Goal: Task Accomplishment & Management: Manage account settings

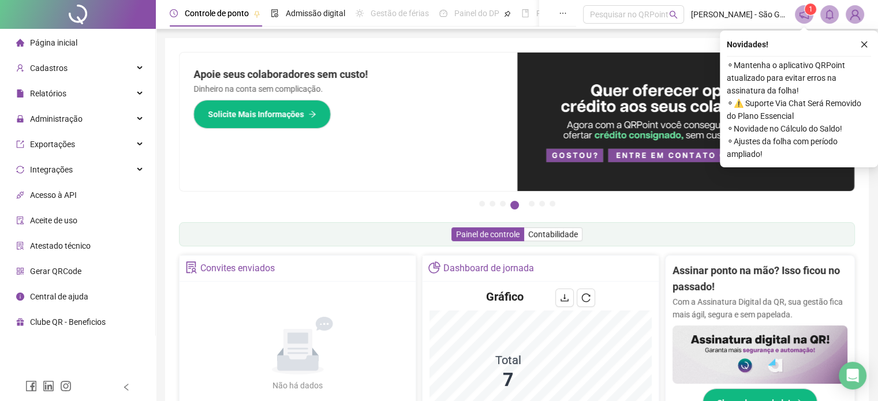
drag, startPoint x: 866, startPoint y: 44, endPoint x: 836, endPoint y: 56, distance: 32.4
click at [866, 44] on icon "close" at bounding box center [864, 44] width 8 height 8
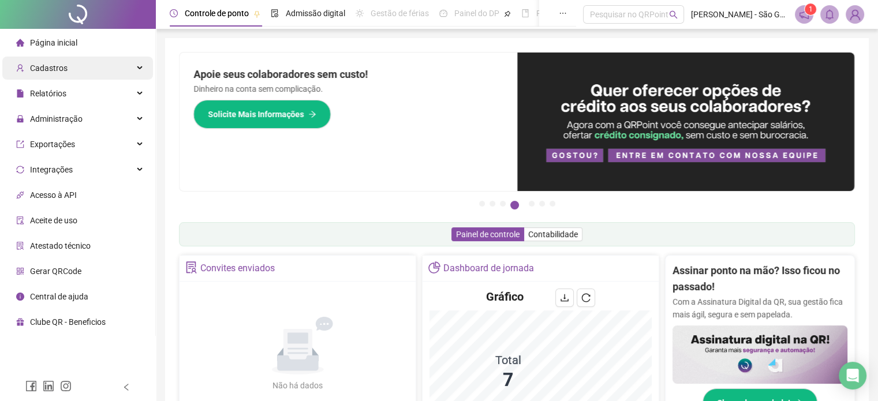
click at [83, 73] on div "Cadastros" at bounding box center [77, 68] width 151 height 23
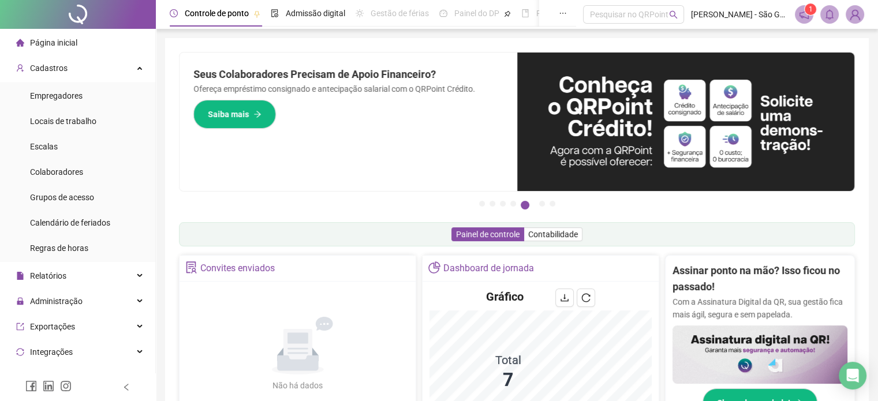
click at [799, 15] on icon "notification" at bounding box center [803, 14] width 9 height 9
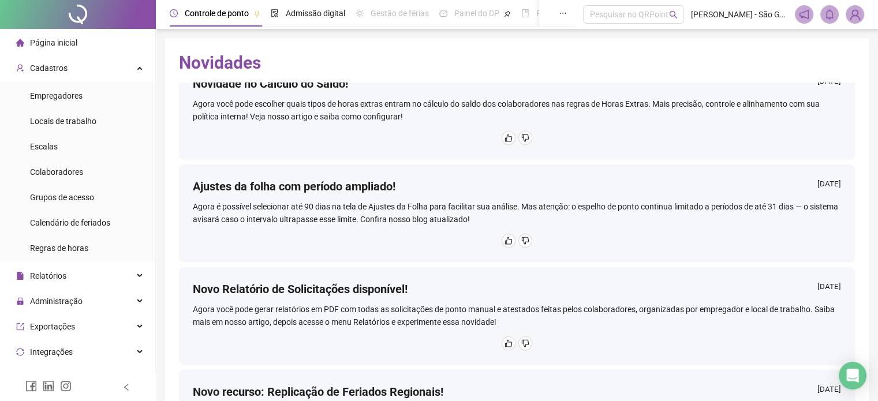
scroll to position [251, 0]
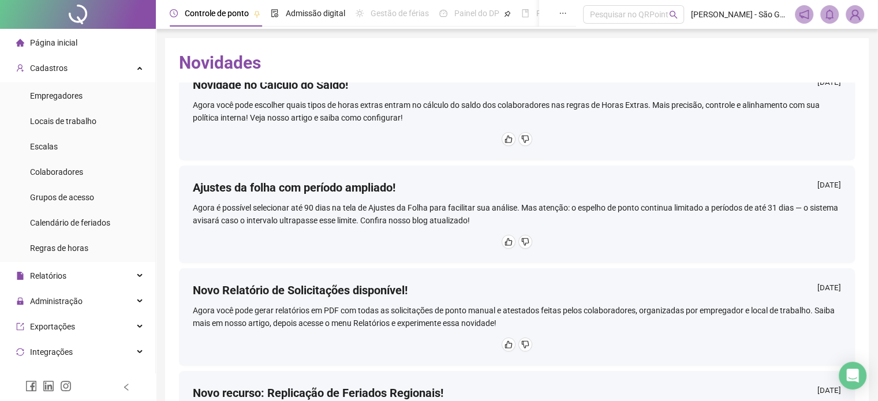
click at [662, 55] on h2 "Novidades" at bounding box center [517, 63] width 676 height 22
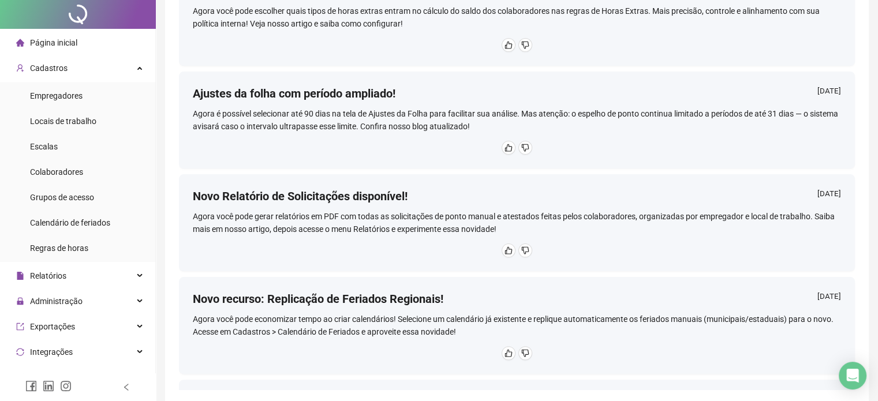
scroll to position [0, 0]
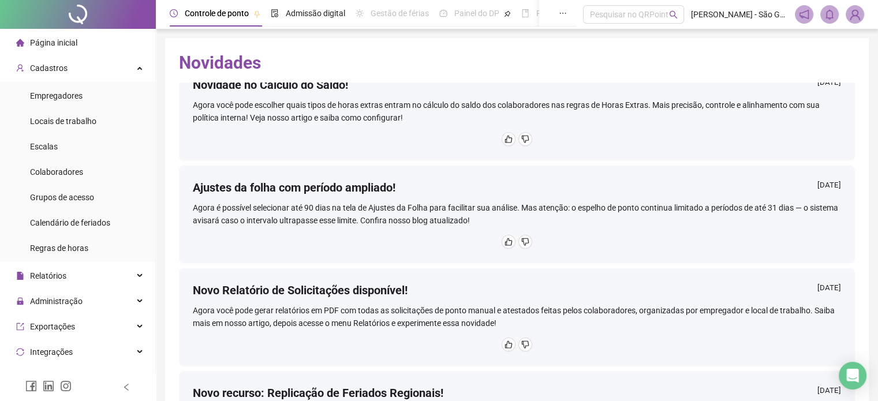
click at [829, 67] on h2 "Novidades" at bounding box center [517, 63] width 676 height 22
drag, startPoint x: 64, startPoint y: 175, endPoint x: 78, endPoint y: 169, distance: 15.8
click at [72, 173] on span "Colaboradores" at bounding box center [56, 171] width 53 height 9
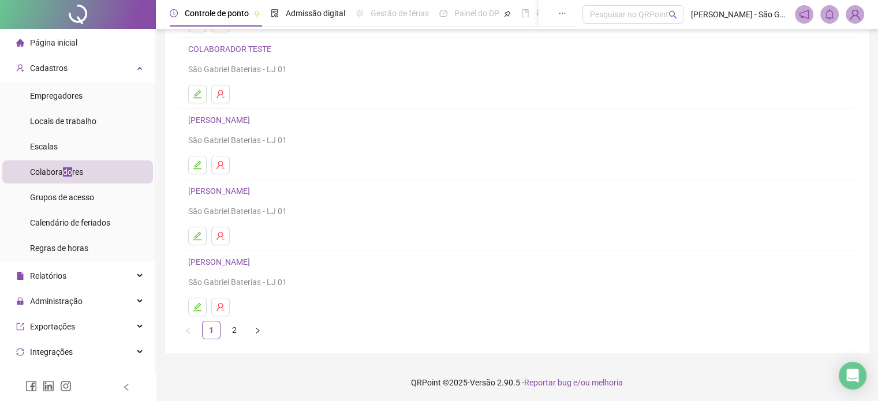
scroll to position [156, 0]
drag, startPoint x: 233, startPoint y: 337, endPoint x: 324, endPoint y: 272, distance: 111.3
click at [233, 337] on li "2" at bounding box center [234, 329] width 18 height 18
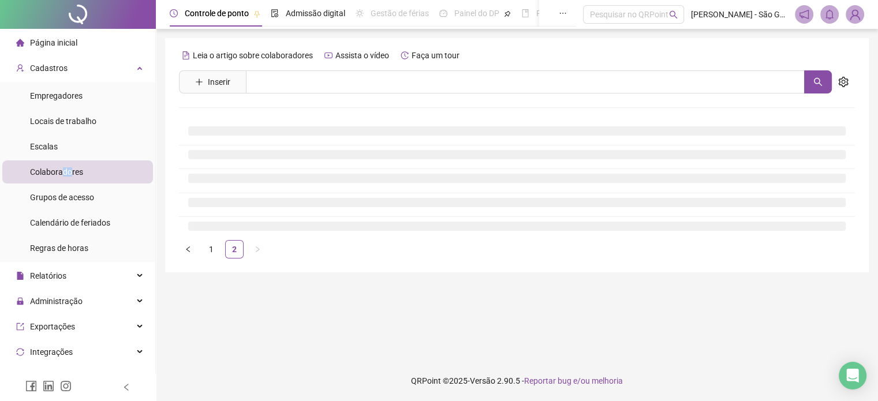
scroll to position [0, 0]
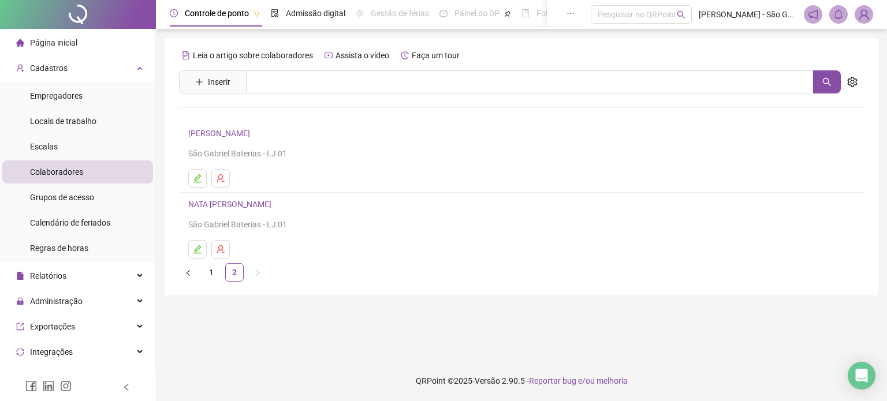
click at [217, 136] on link "[PERSON_NAME]" at bounding box center [220, 133] width 65 height 9
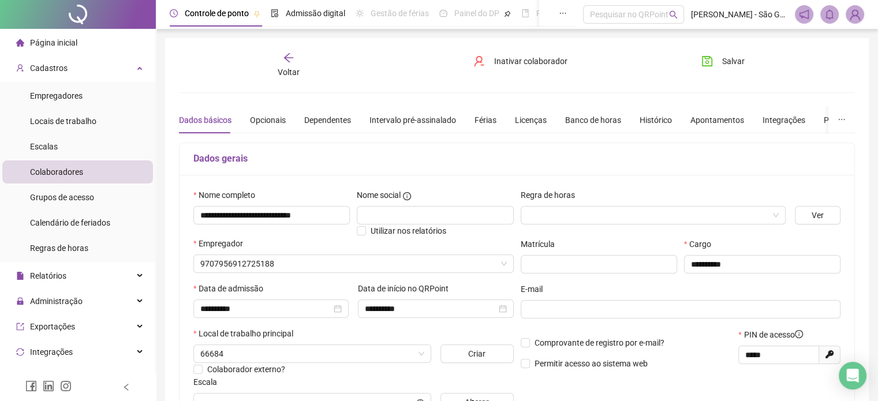
type input "*******"
click at [298, 62] on div "Voltar" at bounding box center [288, 65] width 105 height 27
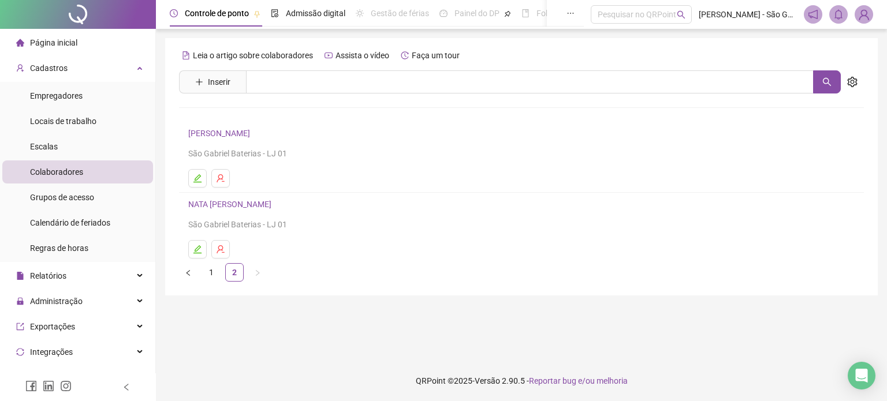
click at [250, 137] on link "[PERSON_NAME]" at bounding box center [220, 133] width 65 height 9
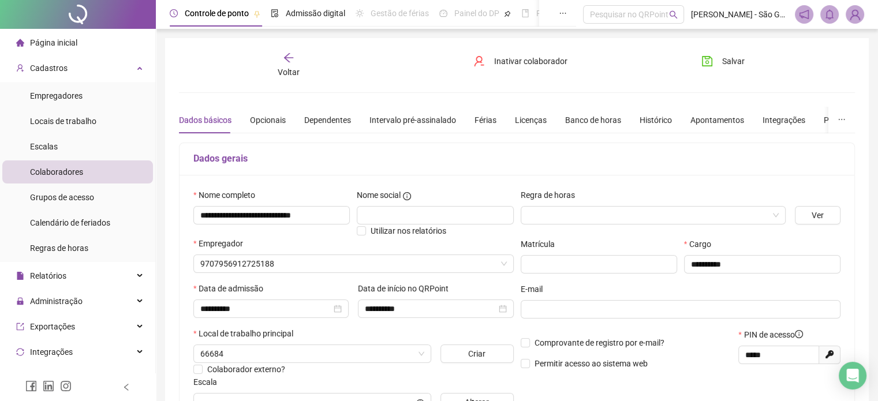
type input "*******"
click at [545, 62] on span "Inativar colaborador" at bounding box center [530, 61] width 73 height 13
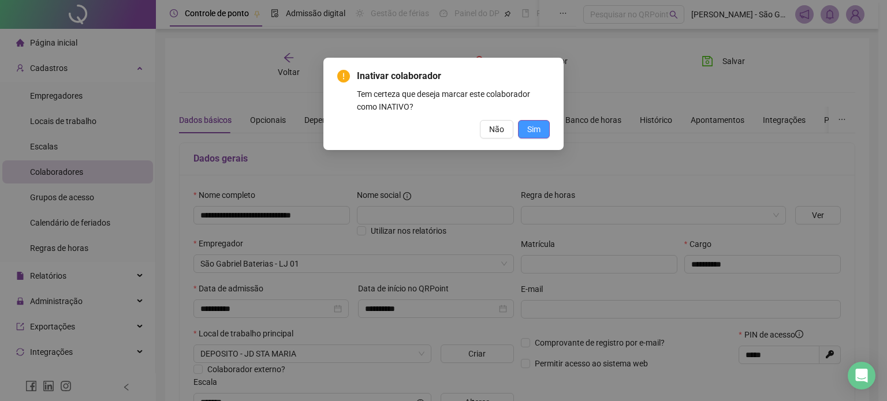
click at [526, 125] on button "Sim" at bounding box center [534, 129] width 32 height 18
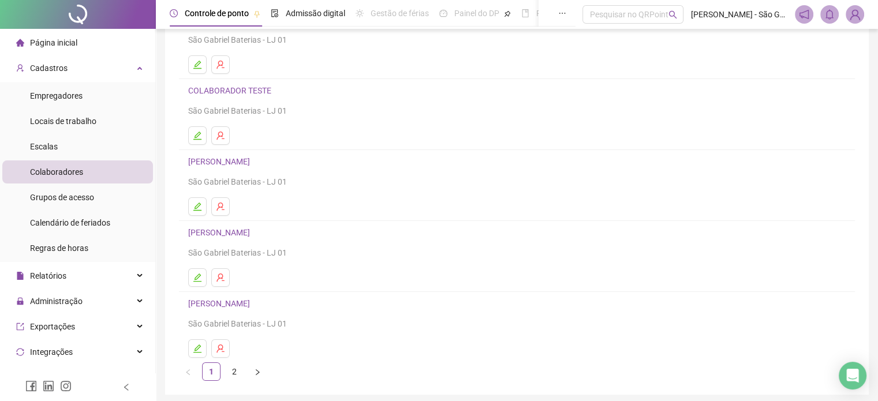
scroll to position [115, 0]
click at [237, 371] on link "2" at bounding box center [234, 369] width 17 height 17
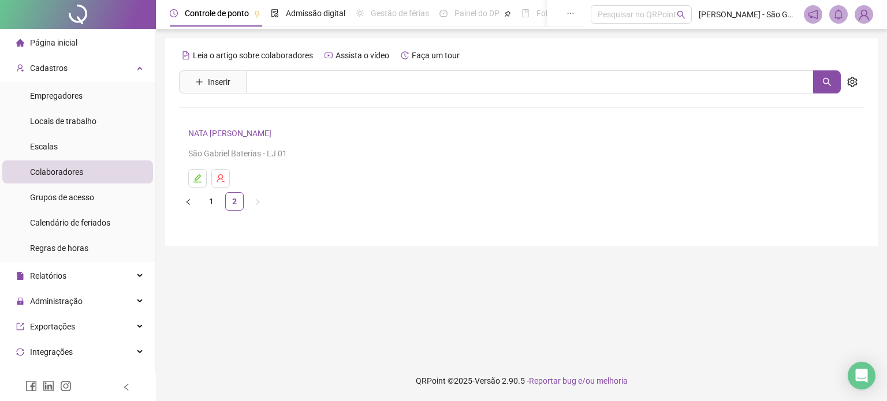
drag, startPoint x: 208, startPoint y: 207, endPoint x: 209, endPoint y: 237, distance: 30.6
click at [208, 210] on li "1" at bounding box center [211, 201] width 18 height 18
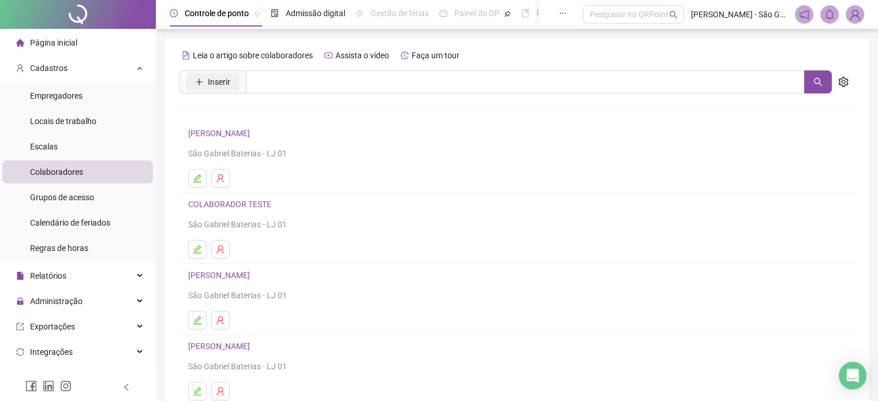
click at [222, 89] on button "Inserir" at bounding box center [213, 82] width 54 height 18
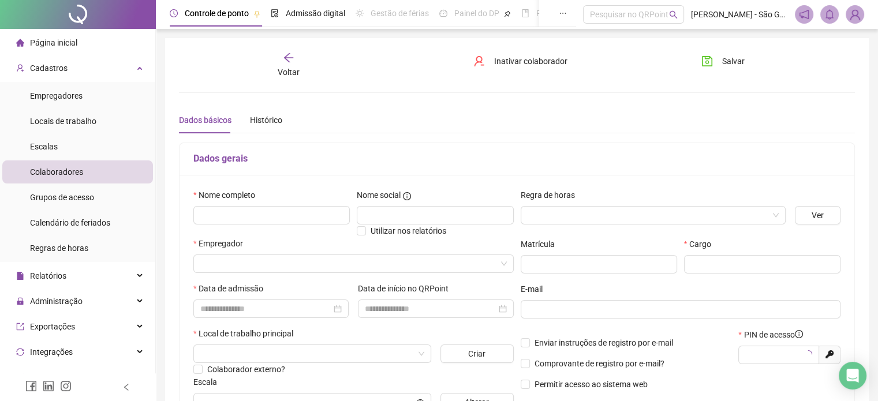
type input "*****"
click at [239, 213] on input "text" at bounding box center [271, 215] width 156 height 18
type input "**********"
click at [607, 219] on input "search" at bounding box center [648, 215] width 241 height 17
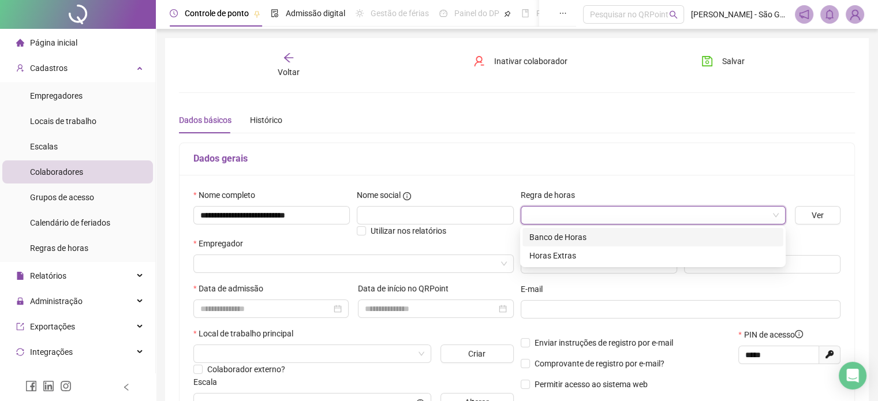
click at [562, 238] on div "Banco de Horas" at bounding box center [652, 237] width 247 height 13
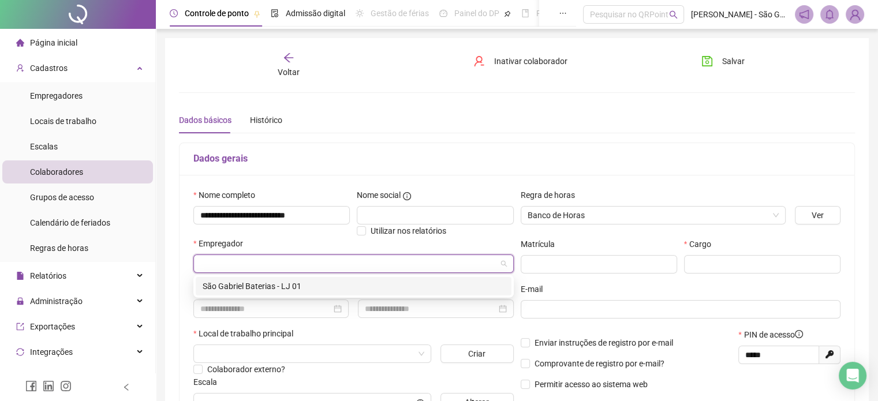
click at [258, 266] on input "search" at bounding box center [348, 263] width 296 height 17
click at [252, 287] on div "São Gabriel Baterias - LJ 01" at bounding box center [354, 286] width 302 height 13
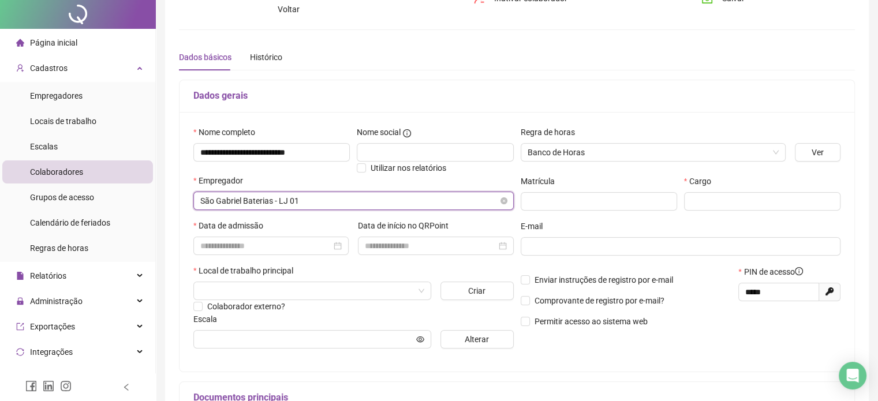
scroll to position [115, 0]
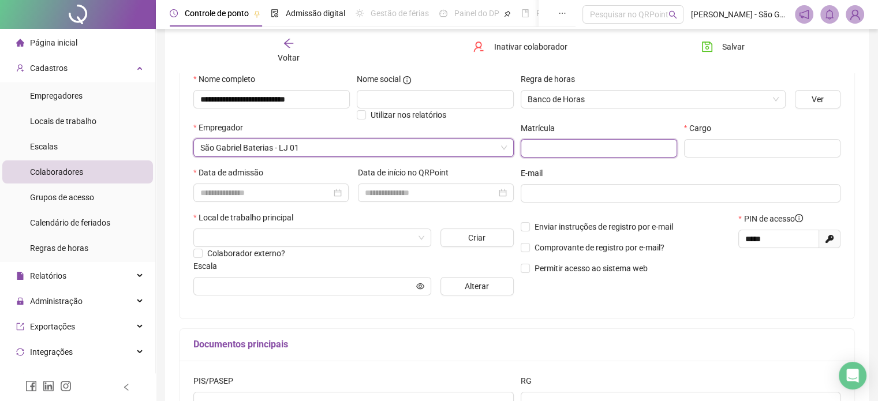
click at [575, 148] on input "text" at bounding box center [599, 148] width 156 height 18
click at [524, 146] on input "text" at bounding box center [599, 148] width 156 height 18
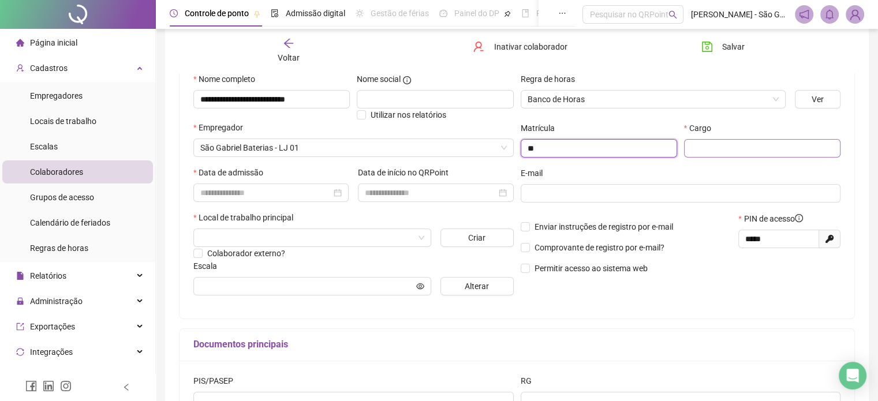
type input "**"
click at [721, 152] on input "text" at bounding box center [762, 148] width 156 height 18
click at [734, 144] on input "text" at bounding box center [762, 148] width 156 height 18
type input "**********"
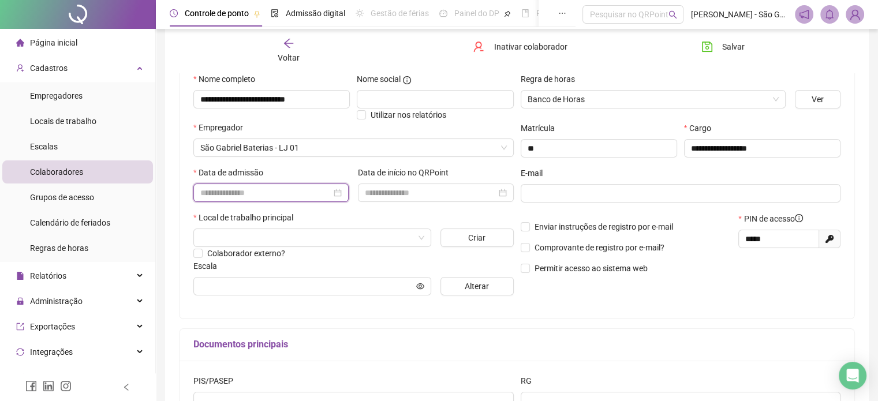
click at [251, 198] on input at bounding box center [265, 192] width 131 height 13
drag, startPoint x: 267, startPoint y: 195, endPoint x: 275, endPoint y: 199, distance: 9.3
click at [267, 195] on input at bounding box center [265, 192] width 131 height 13
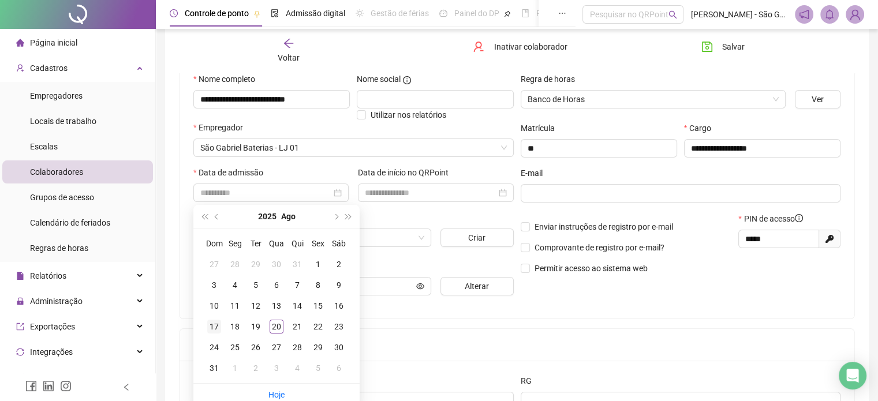
click at [217, 326] on div "17" at bounding box center [214, 327] width 14 height 14
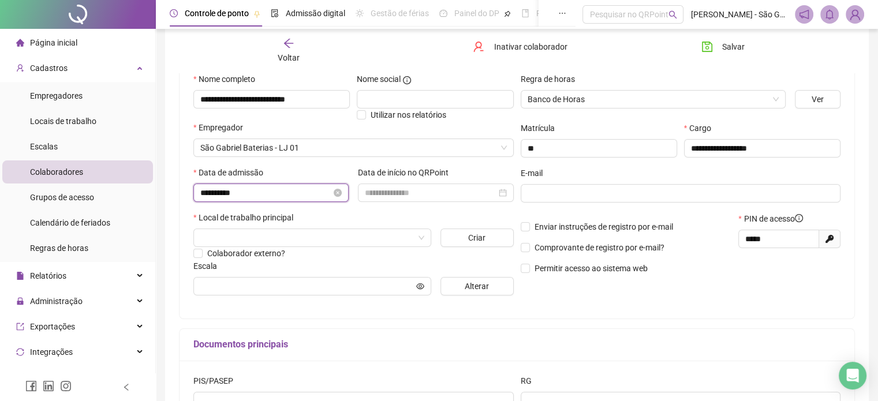
click at [286, 196] on input "**********" at bounding box center [265, 192] width 131 height 13
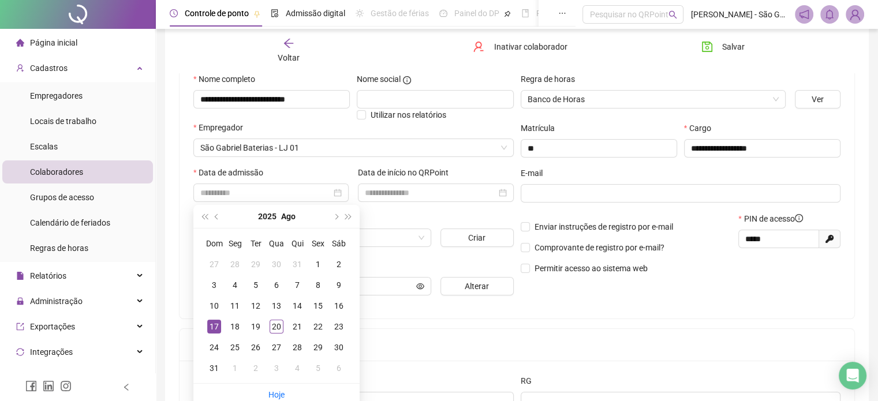
click at [214, 326] on div "17" at bounding box center [214, 327] width 14 height 14
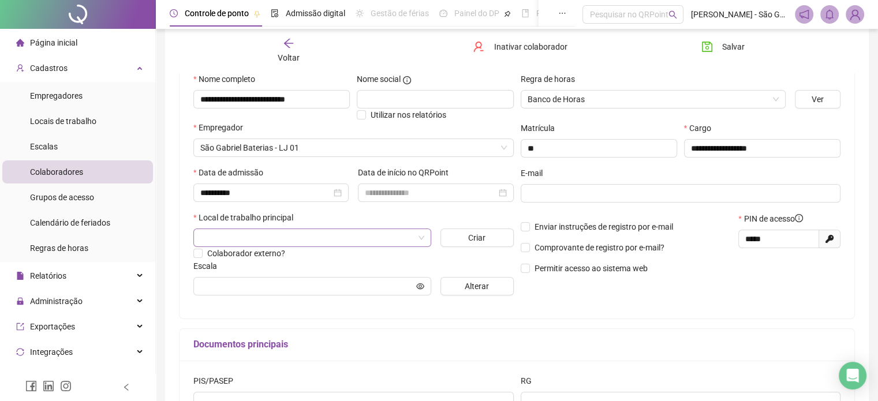
click at [314, 237] on input "search" at bounding box center [307, 237] width 214 height 17
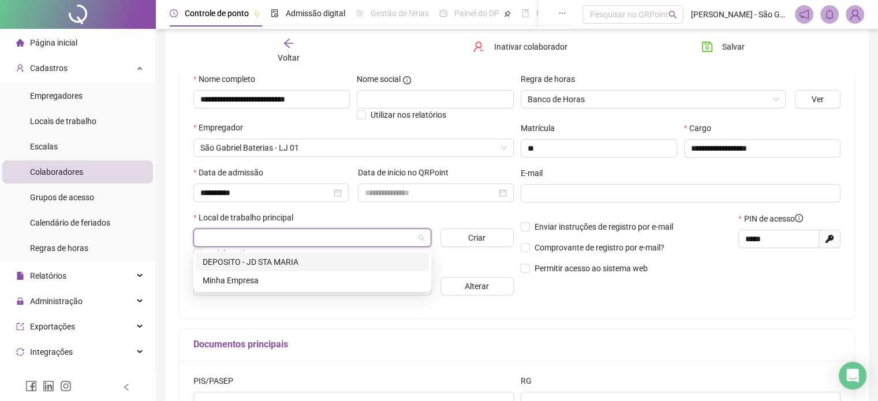
click at [283, 266] on div "DEPOSITO - JD STA MARIA" at bounding box center [312, 262] width 219 height 13
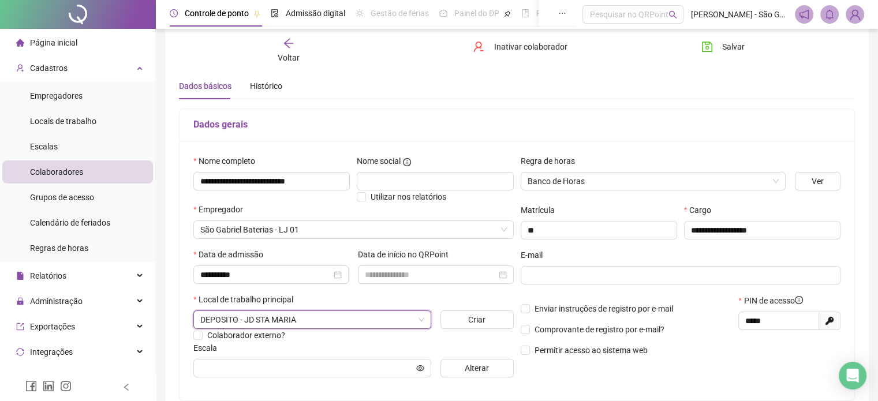
scroll to position [58, 0]
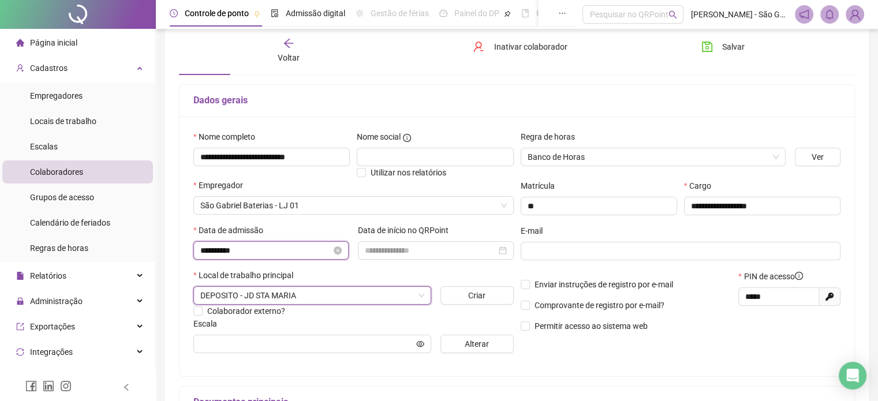
click at [273, 253] on input "**********" at bounding box center [265, 250] width 131 height 13
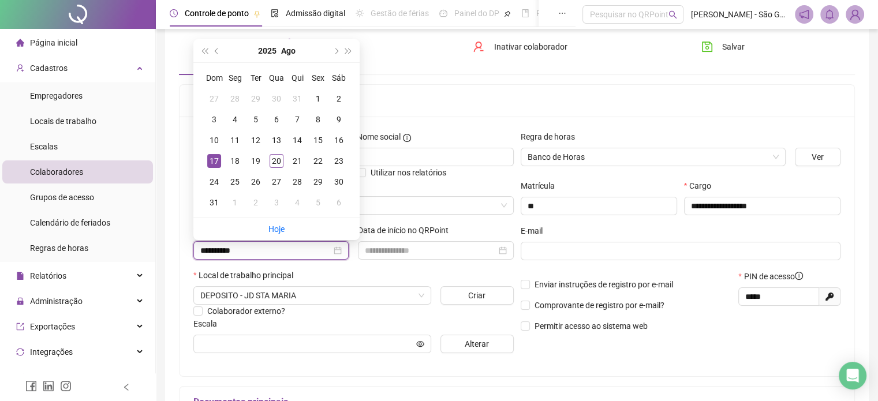
drag, startPoint x: 267, startPoint y: 251, endPoint x: 188, endPoint y: 256, distance: 79.2
click at [184, 256] on div "**********" at bounding box center [517, 247] width 675 height 260
type input "**********"
click at [294, 140] on div "14" at bounding box center [297, 140] width 14 height 14
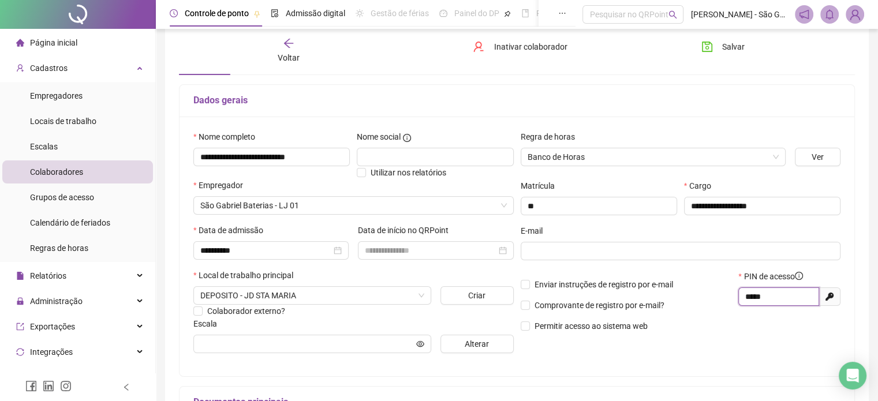
drag, startPoint x: 769, startPoint y: 298, endPoint x: 693, endPoint y: 334, distance: 83.9
click at [712, 305] on div "Enviar instruções de registro por e-mail Comprovante de registro por e-mail? Pe…" at bounding box center [680, 305] width 327 height 70
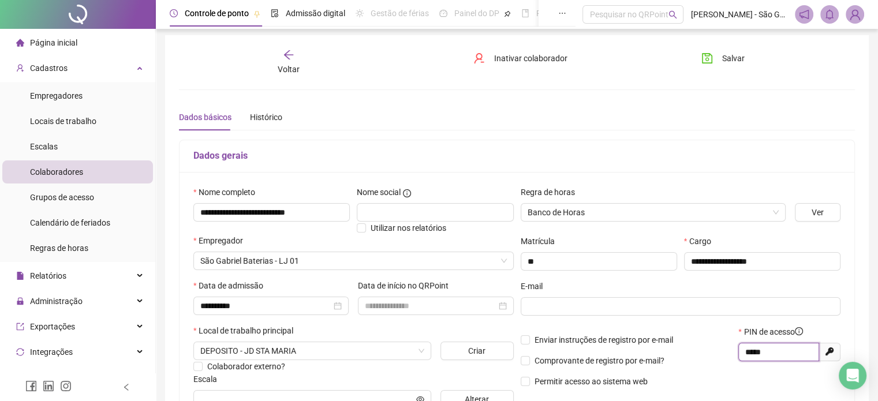
scroll to position [0, 0]
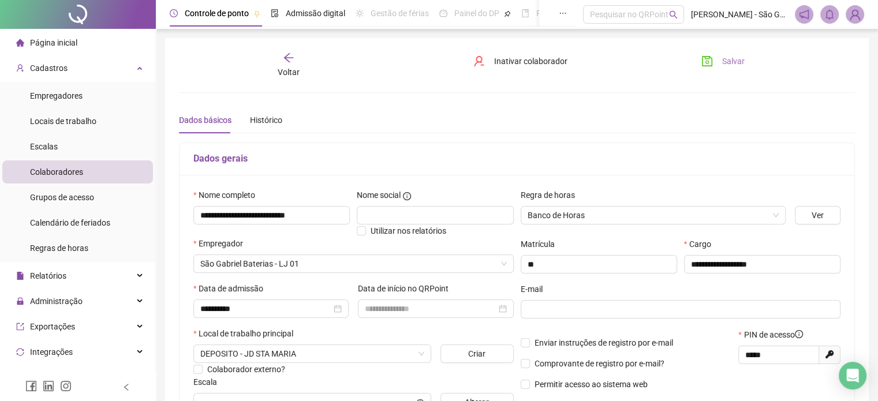
click at [720, 67] on button "Salvar" at bounding box center [723, 61] width 61 height 18
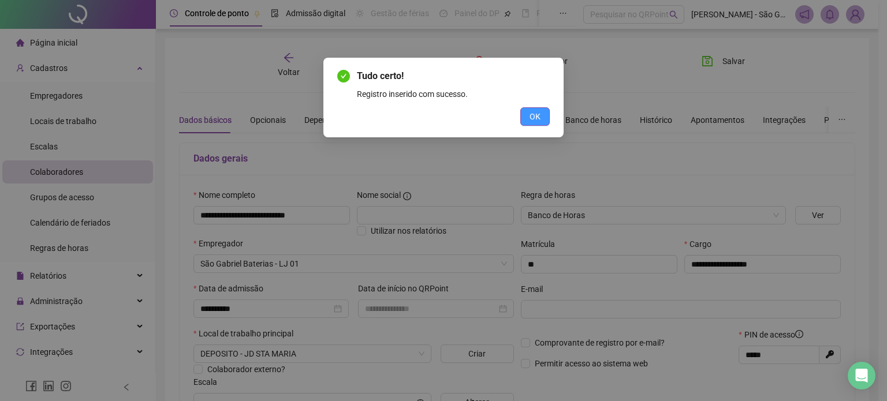
click at [531, 120] on span "OK" at bounding box center [534, 116] width 11 height 13
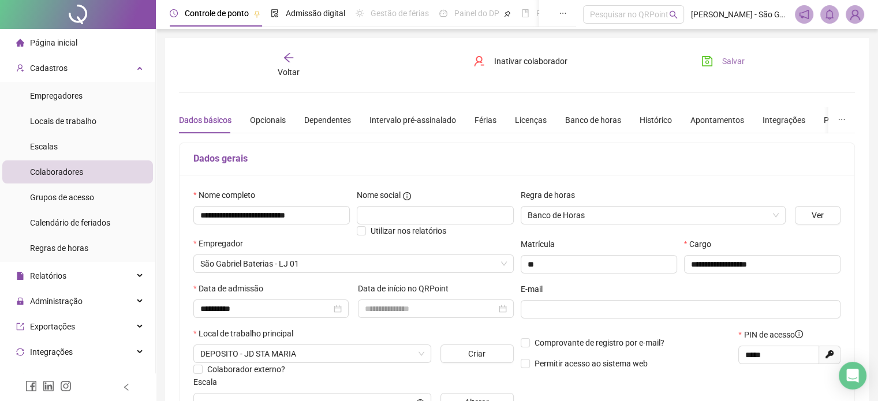
drag, startPoint x: 706, startPoint y: 61, endPoint x: 582, endPoint y: 147, distance: 151.0
click at [705, 61] on icon "save" at bounding box center [707, 61] width 12 height 12
click at [300, 69] on div "Voltar" at bounding box center [288, 65] width 105 height 27
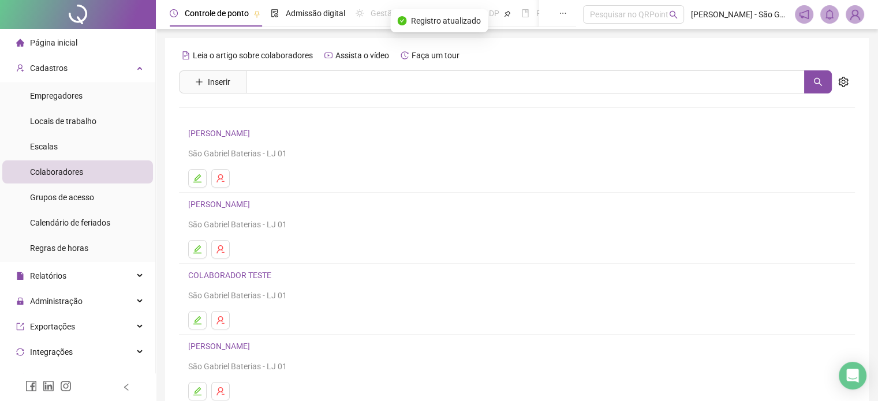
drag, startPoint x: 856, startPoint y: 13, endPoint x: 850, endPoint y: 24, distance: 13.2
click at [855, 13] on img at bounding box center [854, 14] width 17 height 17
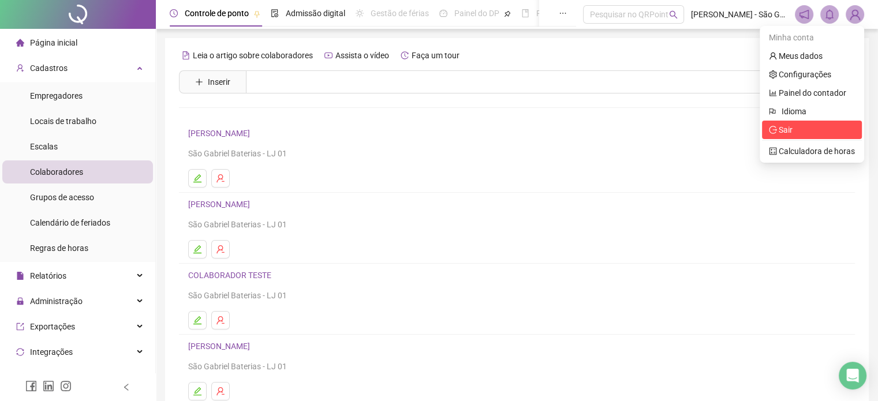
click at [783, 126] on span "Sair" at bounding box center [786, 129] width 14 height 9
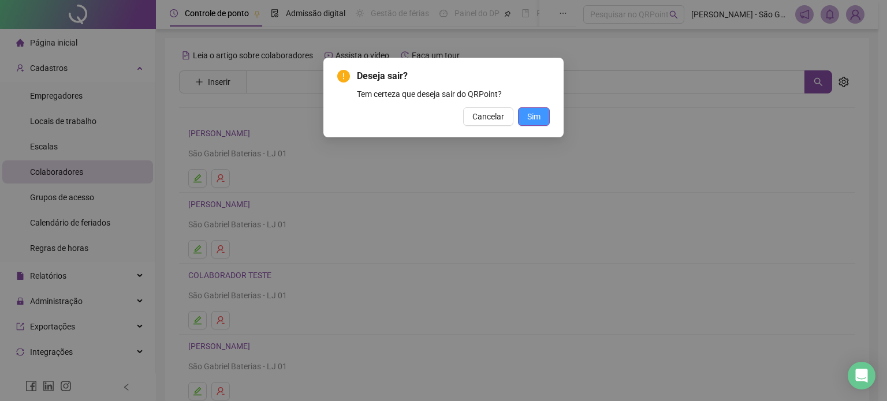
click at [533, 121] on span "Sim" at bounding box center [533, 116] width 13 height 13
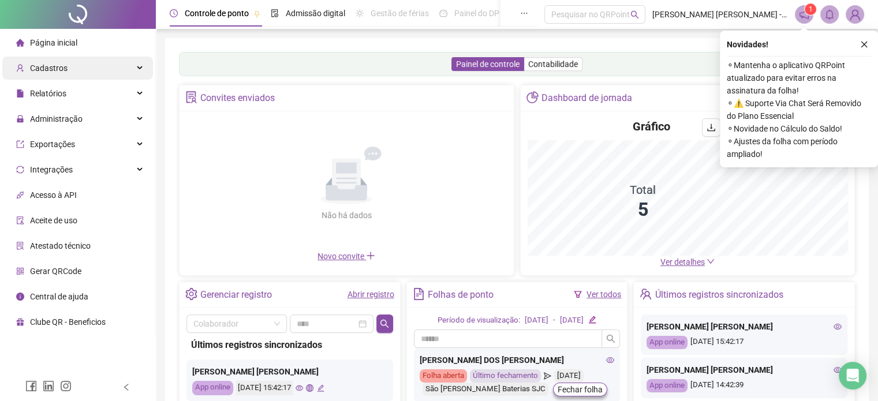
click at [66, 69] on div "Cadastros" at bounding box center [77, 68] width 151 height 23
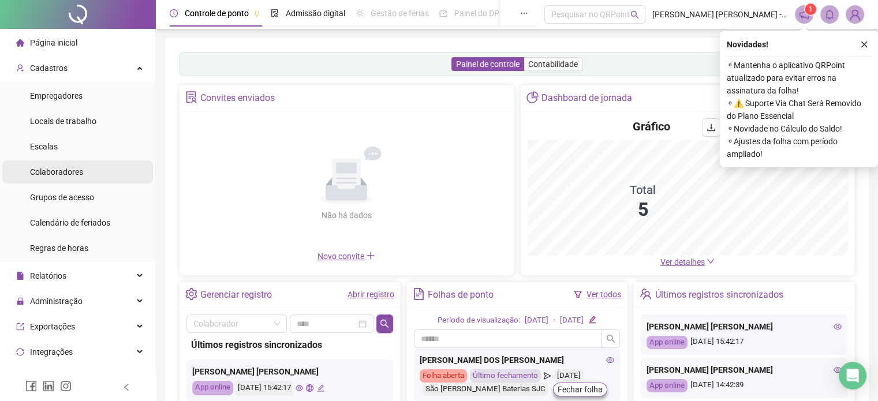
click at [64, 175] on span "Colaboradores" at bounding box center [56, 171] width 53 height 9
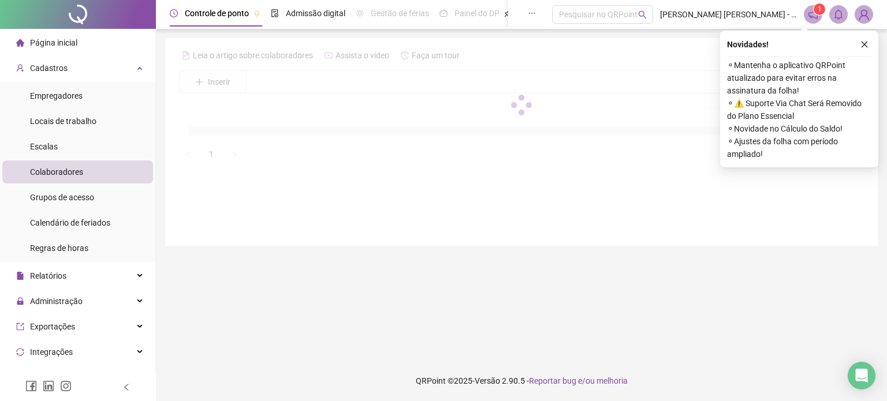
drag, startPoint x: 863, startPoint y: 43, endPoint x: 638, endPoint y: 179, distance: 262.8
click at [855, 52] on div "Novidades ! ⚬ Mantenha o aplicativo QRPoint atualizado para evitar erros na ass…" at bounding box center [799, 99] width 158 height 137
click at [863, 42] on icon "close" at bounding box center [864, 44] width 8 height 8
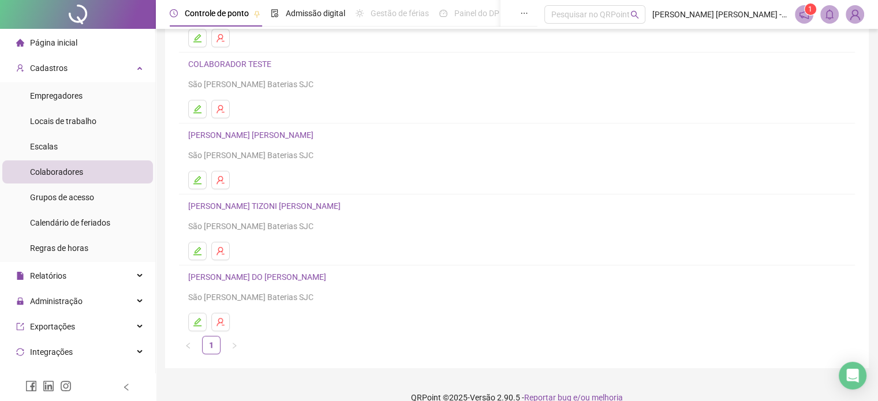
scroll to position [156, 0]
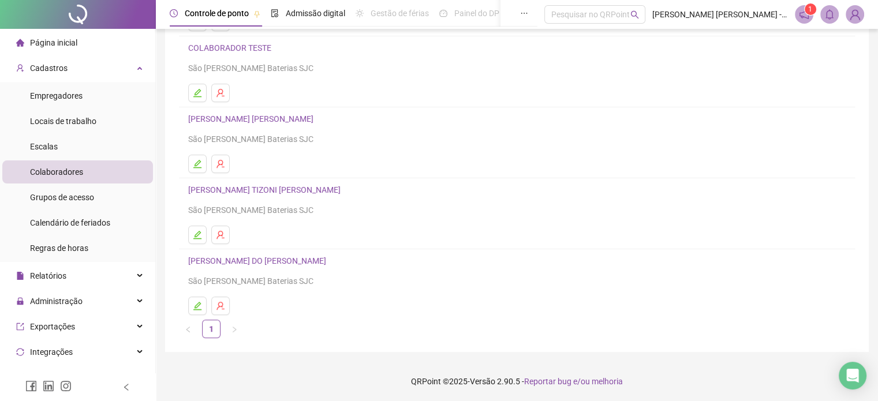
click at [264, 264] on link "RAFAEL FERNANDES DO NASCIMENTO" at bounding box center [258, 260] width 141 height 9
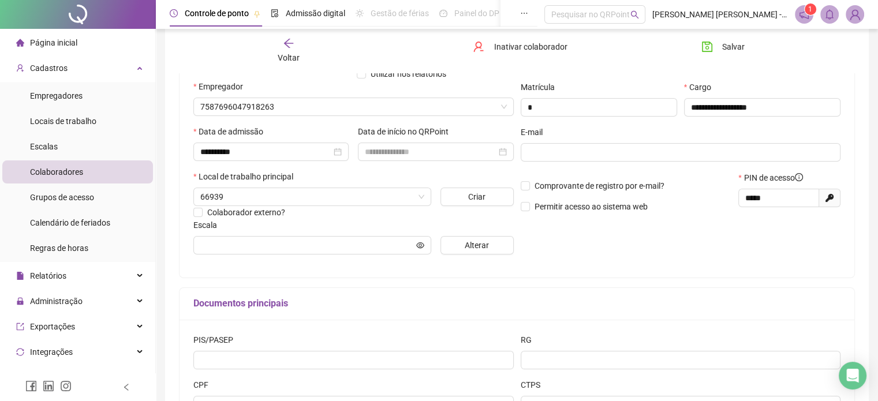
scroll to position [162, 0]
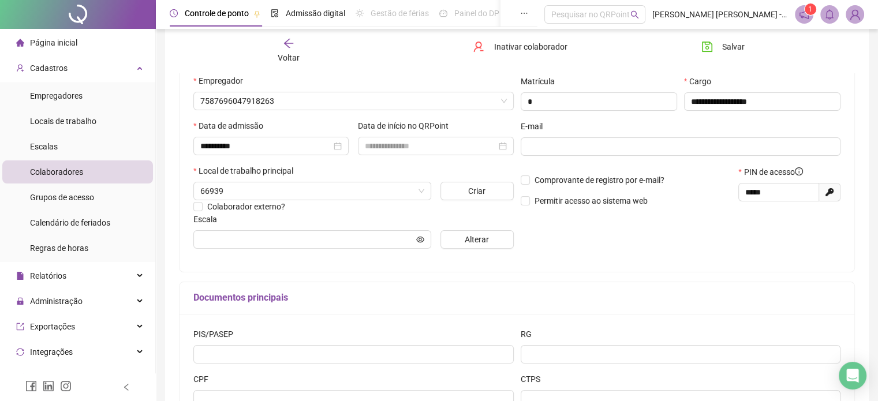
type input "**********"
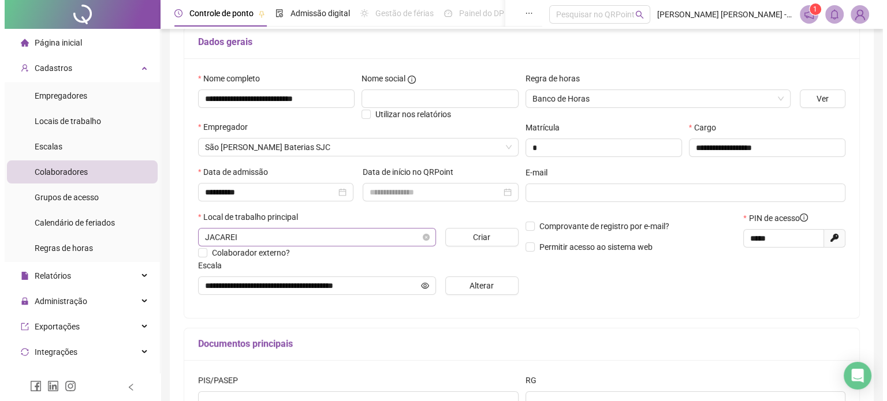
scroll to position [0, 0]
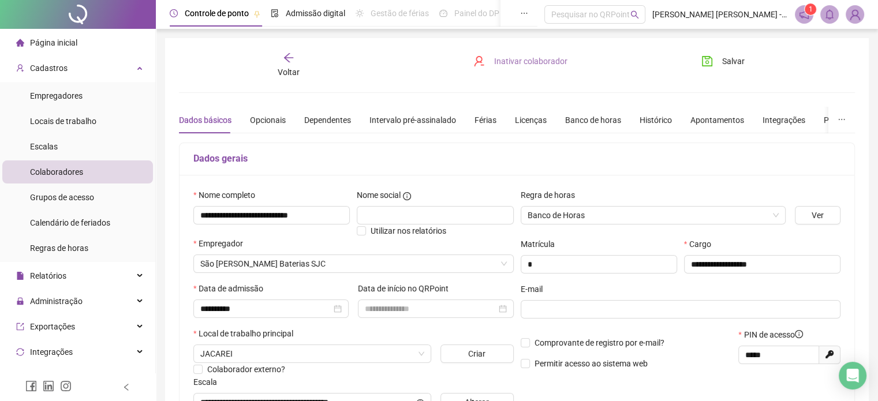
click at [526, 58] on span "Inativar colaborador" at bounding box center [530, 61] width 73 height 13
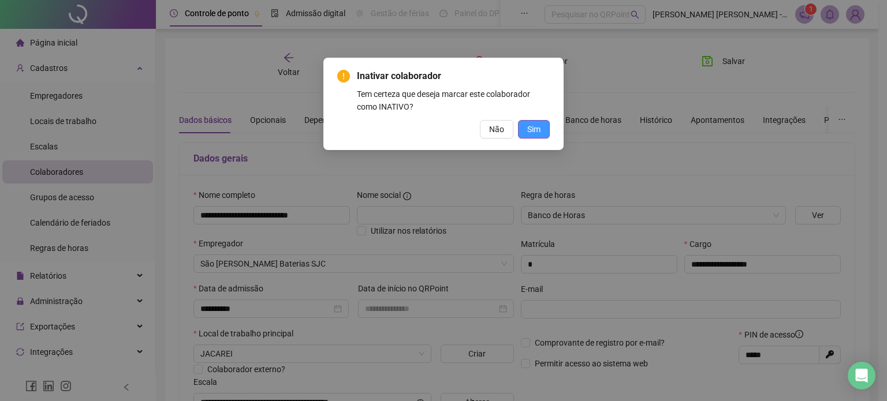
click at [532, 134] on span "Sim" at bounding box center [533, 129] width 13 height 13
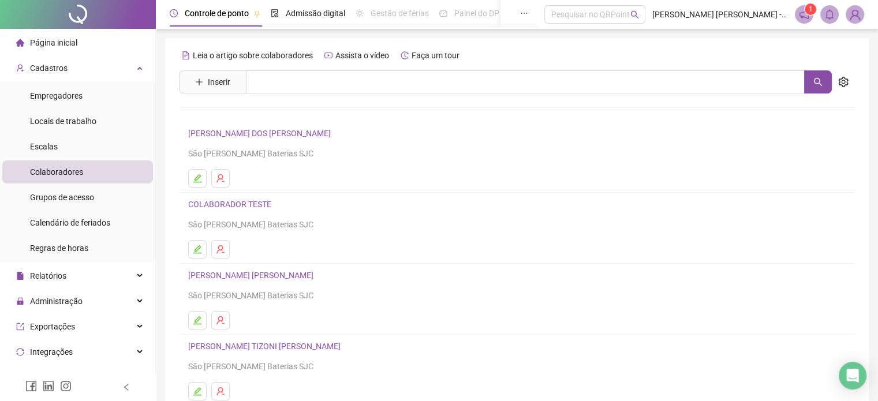
click at [851, 18] on img at bounding box center [854, 14] width 17 height 17
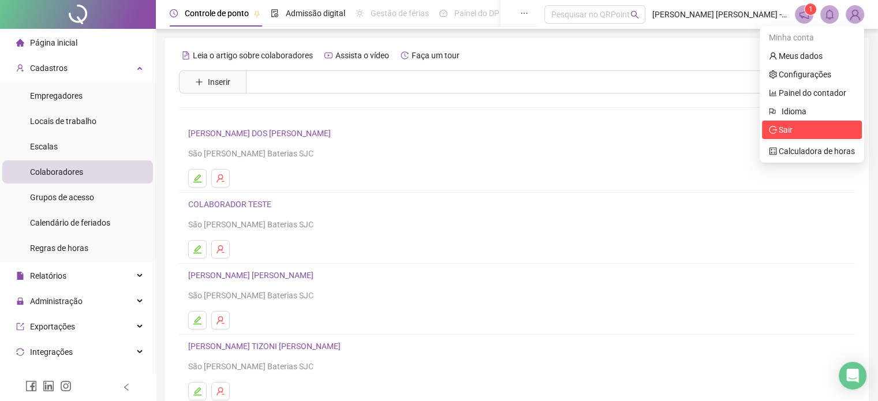
click at [789, 131] on span "Sair" at bounding box center [786, 129] width 14 height 9
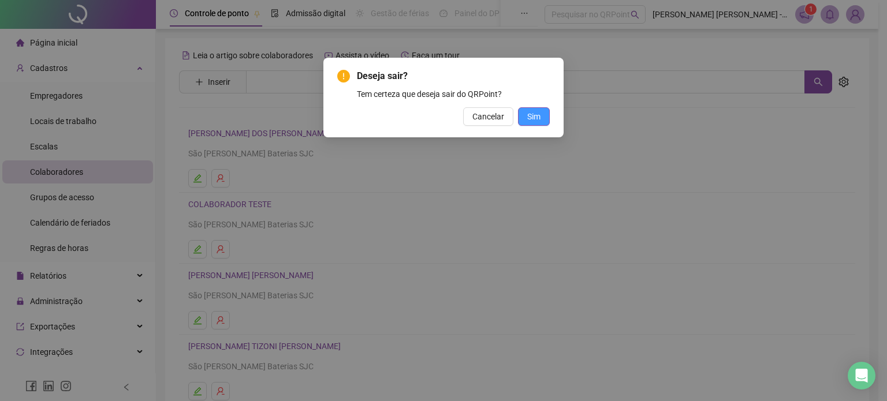
click at [527, 114] on span "Sim" at bounding box center [533, 116] width 13 height 13
